Goal: Find specific page/section: Find specific page/section

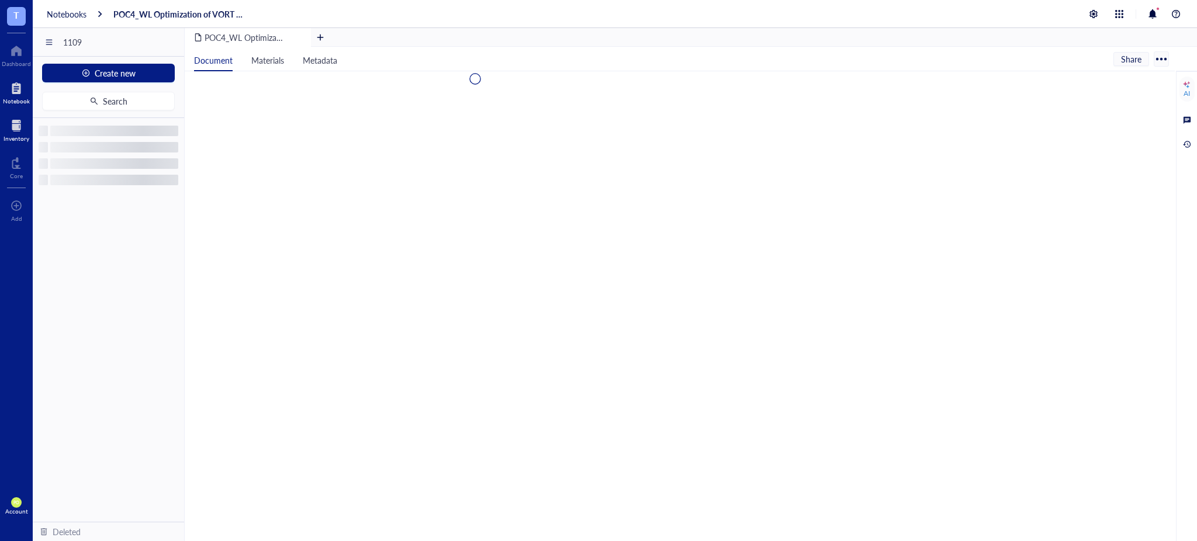
click at [12, 139] on div "Inventory" at bounding box center [17, 138] width 26 height 7
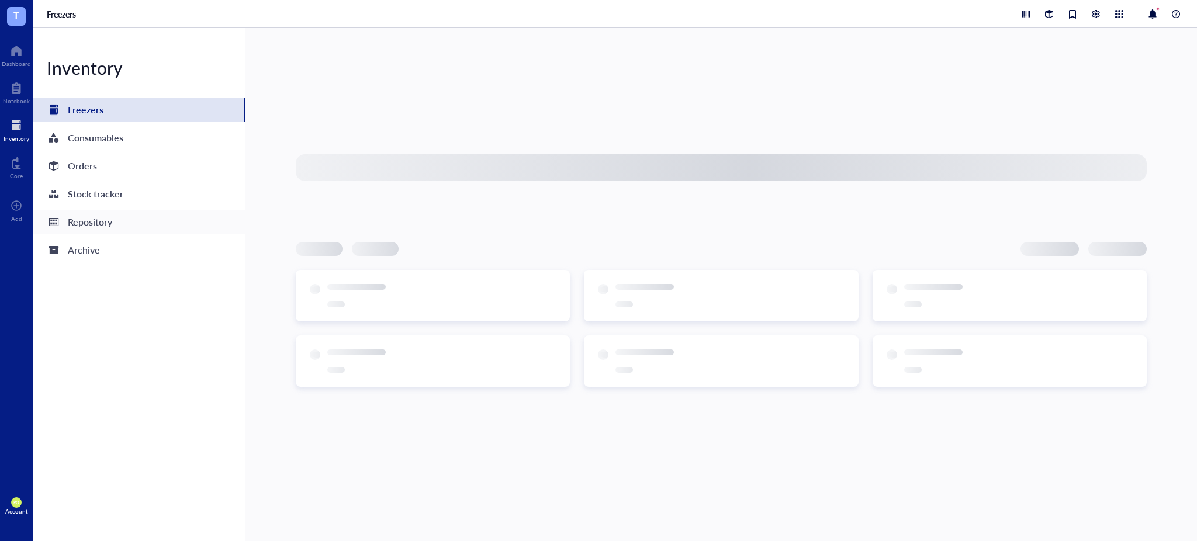
click at [134, 218] on div "Repository" at bounding box center [139, 221] width 212 height 23
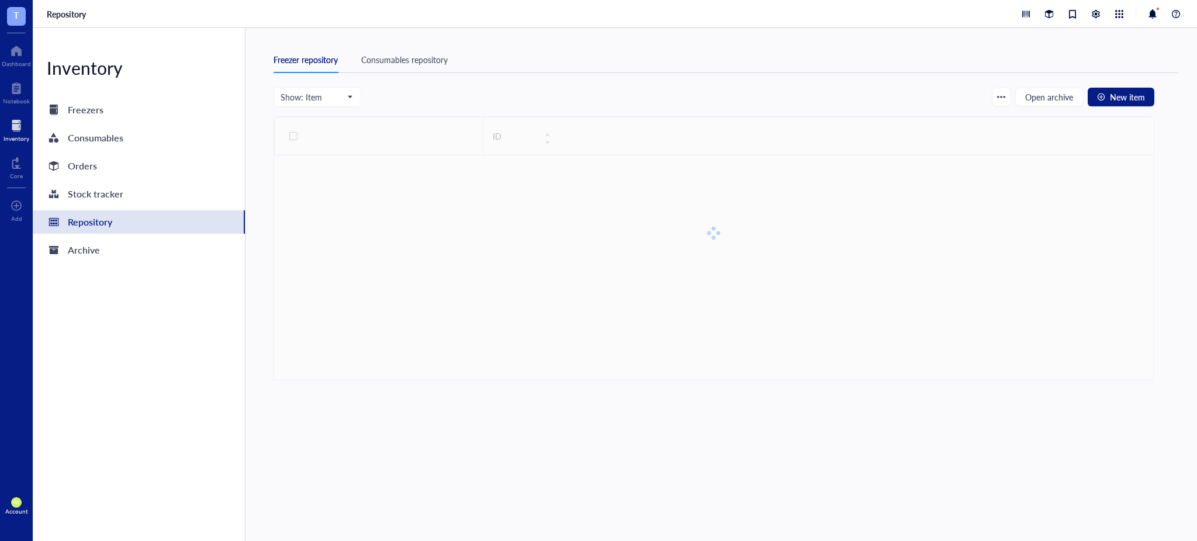
click at [385, 60] on div "Consumables repository" at bounding box center [404, 59] width 87 height 13
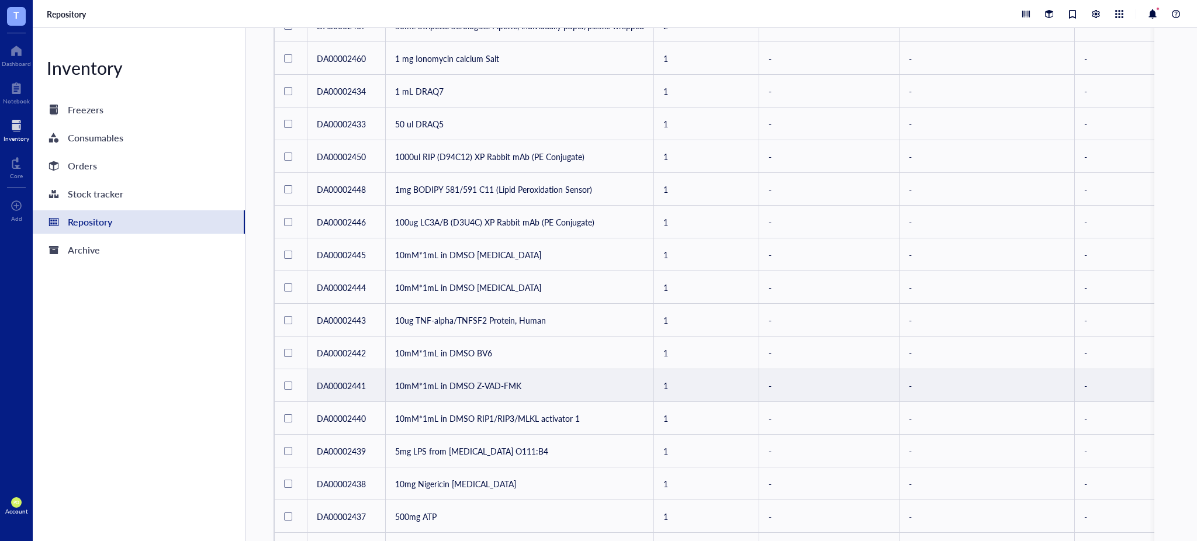
scroll to position [513, 0]
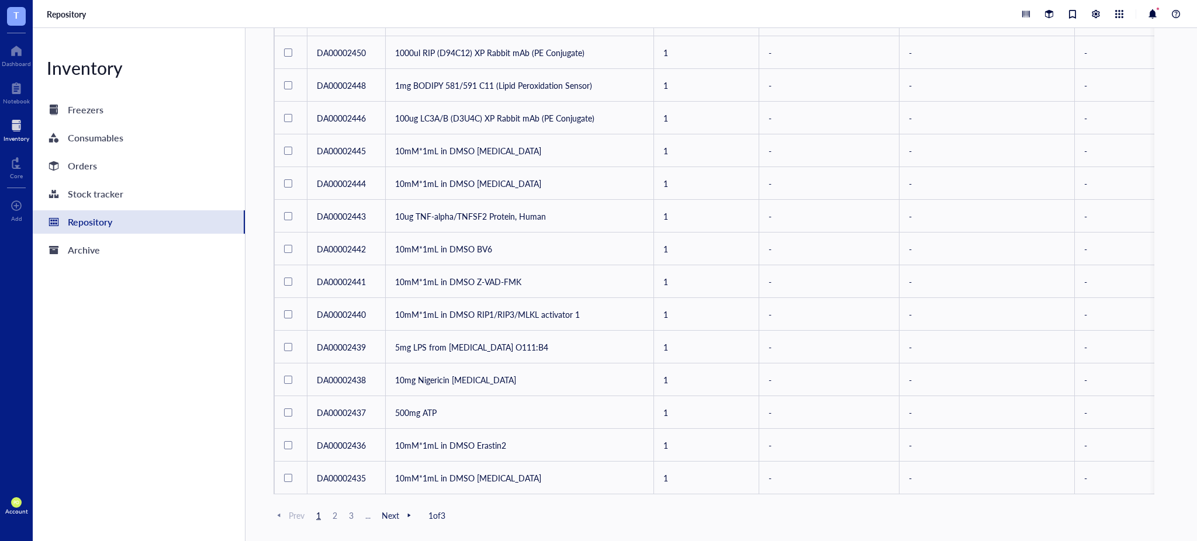
click at [355, 510] on div "Prev 1 2 3 ... Next 1 of 3" at bounding box center [714, 515] width 881 height 14
click at [25, 116] on div at bounding box center [17, 125] width 26 height 19
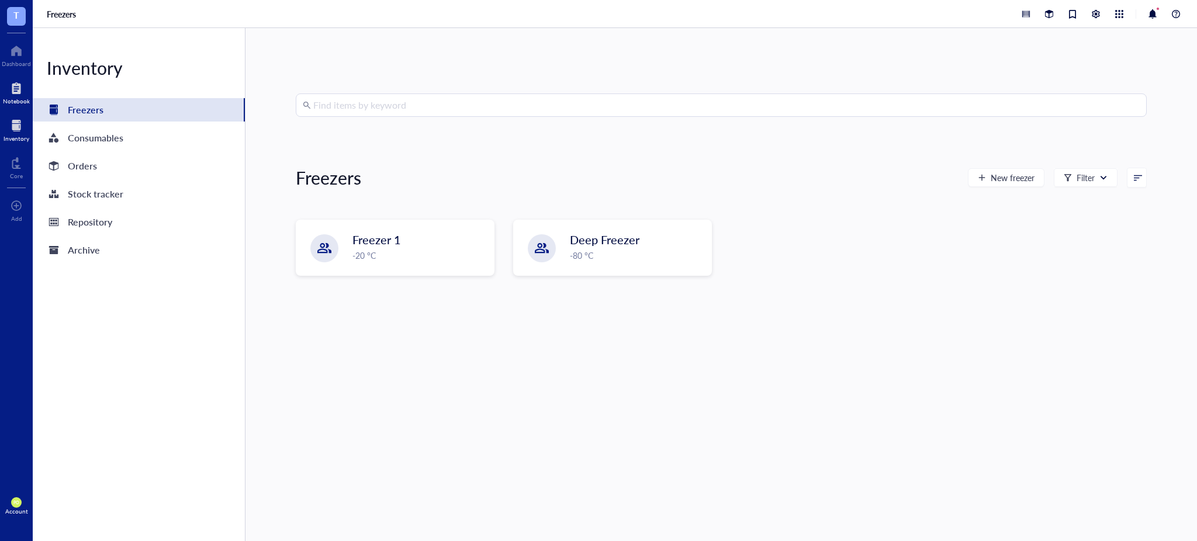
click at [18, 91] on div at bounding box center [16, 88] width 27 height 19
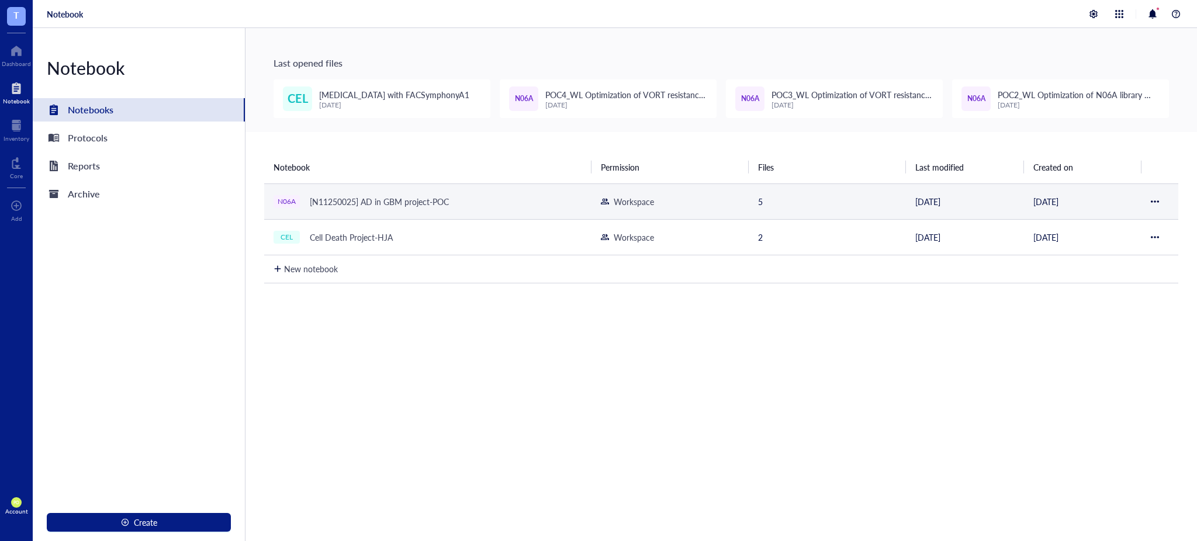
click at [449, 189] on td "N06A [N11250025] AD in GBM project-POC" at bounding box center [427, 202] width 327 height 36
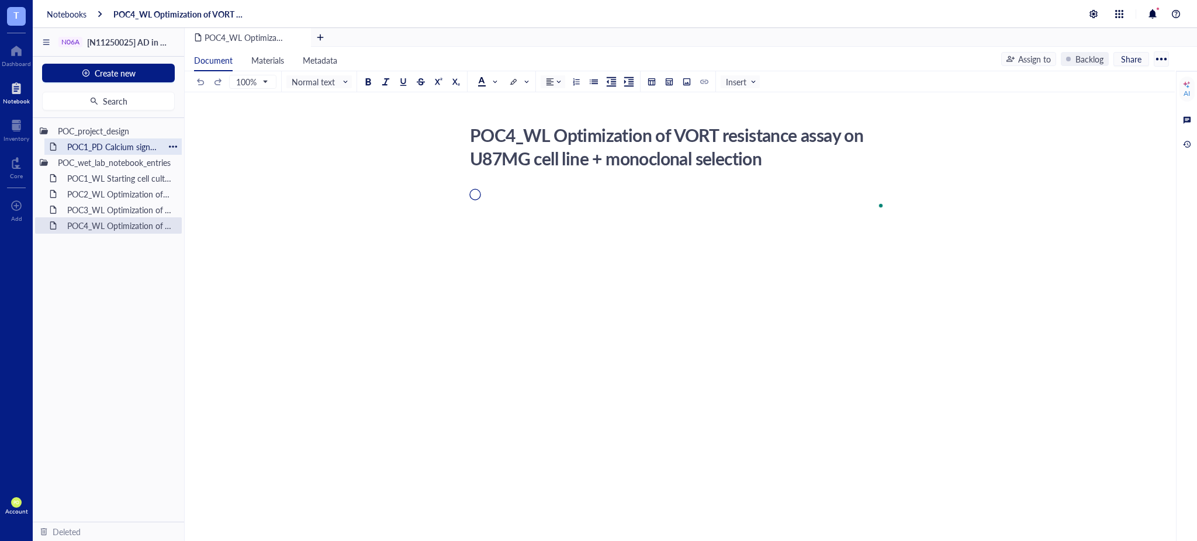
click at [116, 147] on div "POC1_PD Calcium signaling screen of N06A library" at bounding box center [113, 147] width 102 height 16
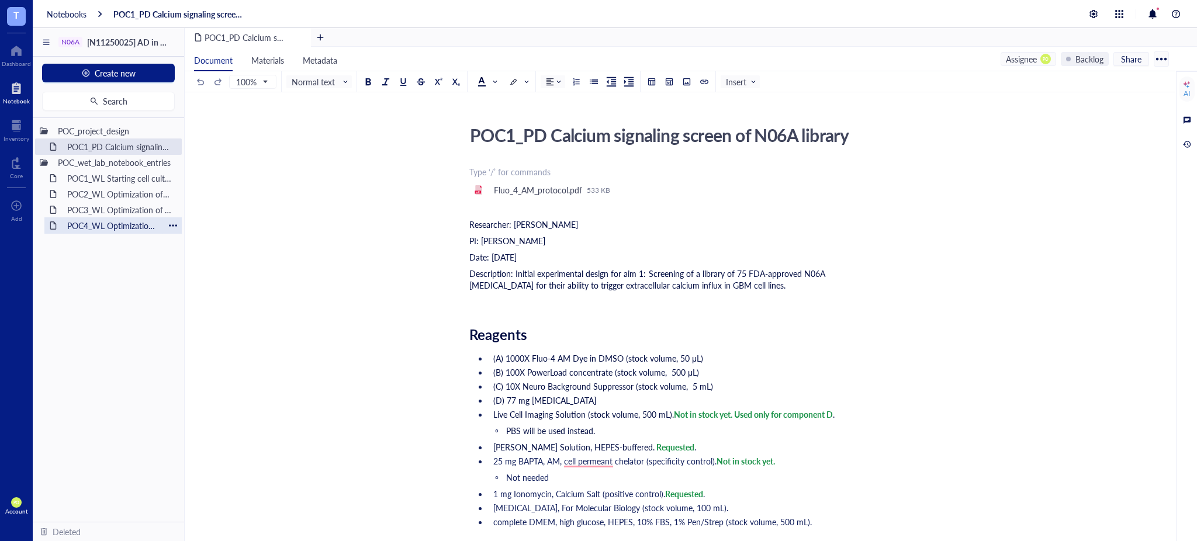
click at [123, 223] on div "POC4_WL Optimization of VORT resistance assay on U87MG cell line + monoclonal s…" at bounding box center [113, 225] width 102 height 16
